Goal: Task Accomplishment & Management: Use online tool/utility

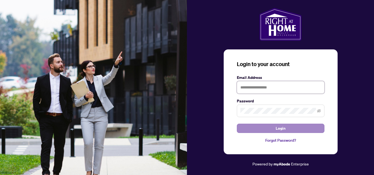
type input "**********"
click at [267, 128] on button "Login" at bounding box center [281, 128] width 88 height 9
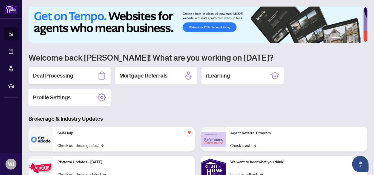
click at [63, 76] on h2 "Deal Processing" at bounding box center [53, 76] width 40 height 8
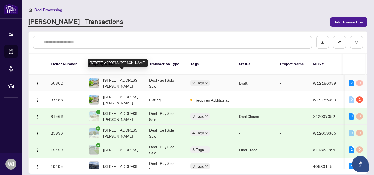
click at [129, 79] on span "[STREET_ADDRESS][PERSON_NAME]" at bounding box center [121, 83] width 37 height 12
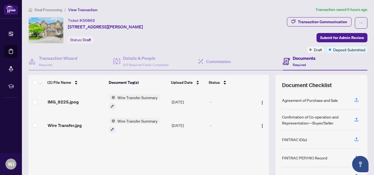
drag, startPoint x: 372, startPoint y: 101, endPoint x: 208, endPoint y: 130, distance: 166.2
click at [208, 130] on td "-" at bounding box center [232, 126] width 48 height 24
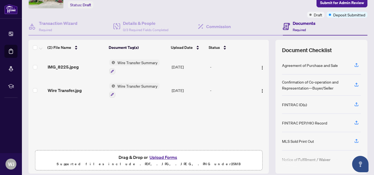
scroll to position [54, 0]
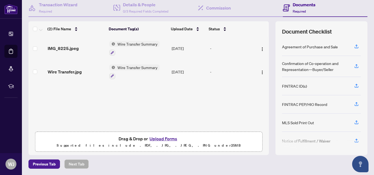
click at [162, 140] on button "Upload Forms" at bounding box center [163, 138] width 31 height 7
